Goal: Check status: Check status

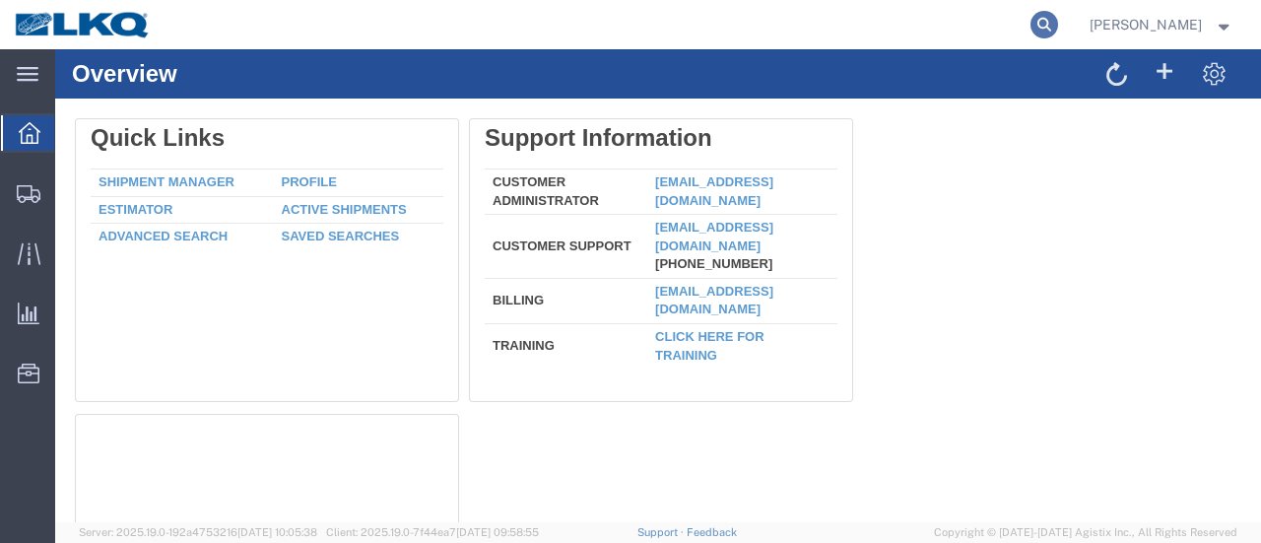
click at [1058, 25] on icon at bounding box center [1044, 25] width 28 height 28
type input "56467704"
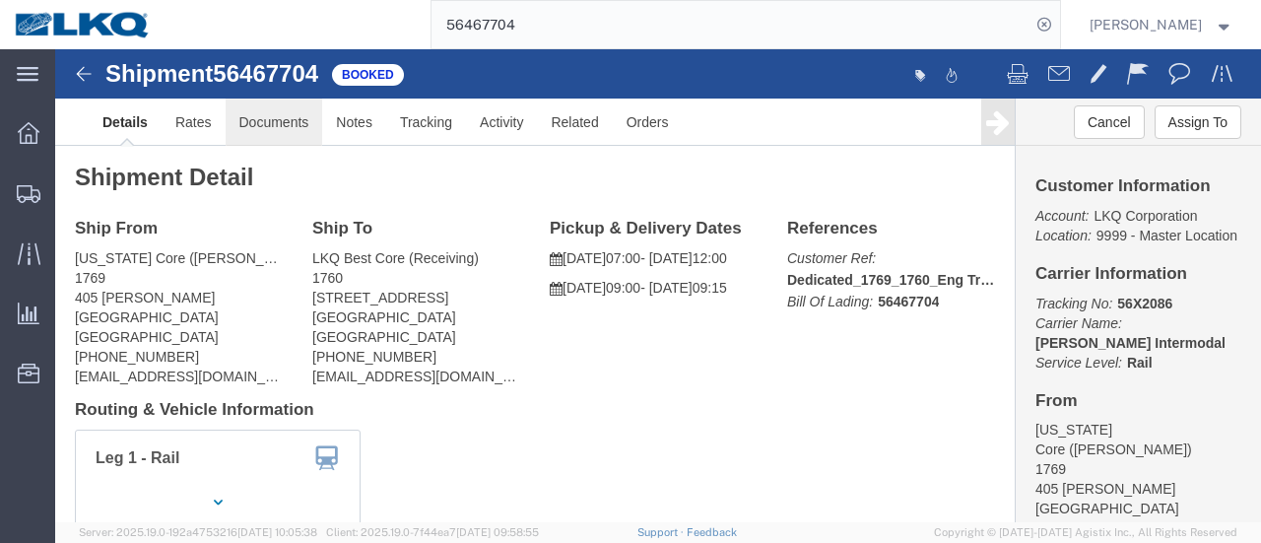
click link "Documents"
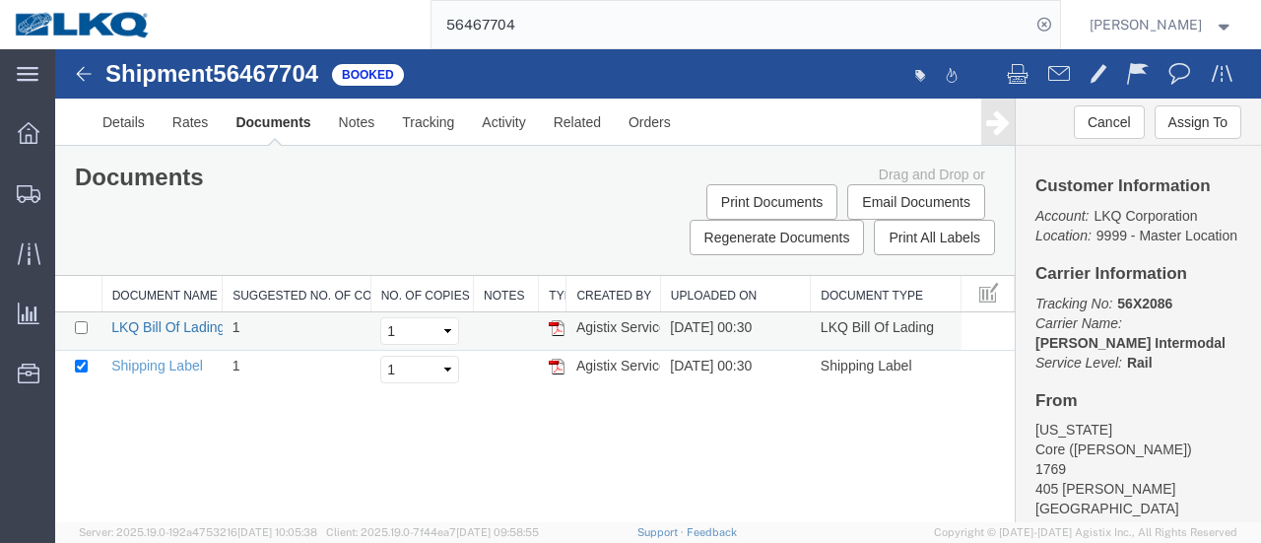
click at [144, 328] on link "LKQ Bill Of Lading" at bounding box center [167, 327] width 113 height 16
